Goal: Go to known website: Go to known website

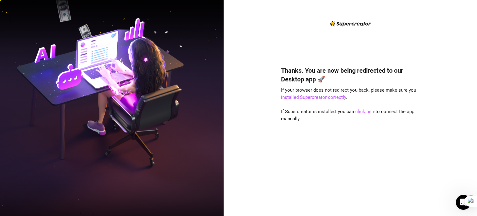
click at [361, 109] on link "click here" at bounding box center [366, 112] width 20 height 6
click at [361, 111] on link "click here" at bounding box center [366, 112] width 20 height 6
